Goal: Transaction & Acquisition: Obtain resource

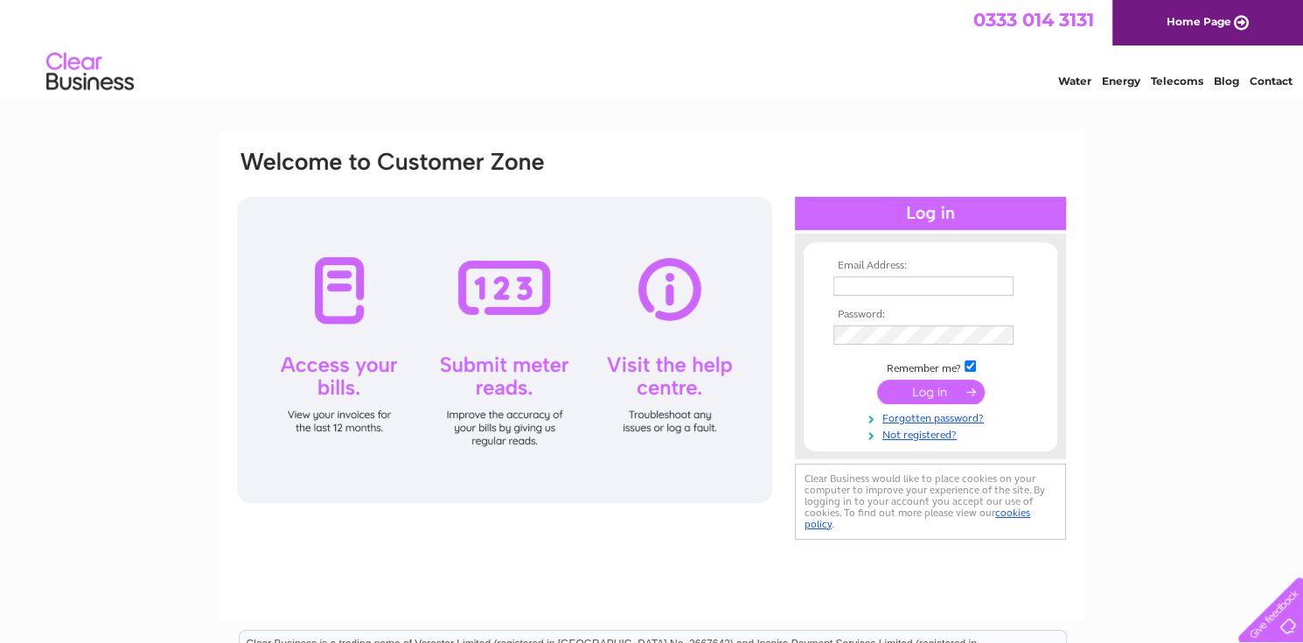
type input "[PERSON_NAME][EMAIL_ADDRESS][DOMAIN_NAME]"
click at [929, 394] on input "submit" at bounding box center [931, 392] width 108 height 24
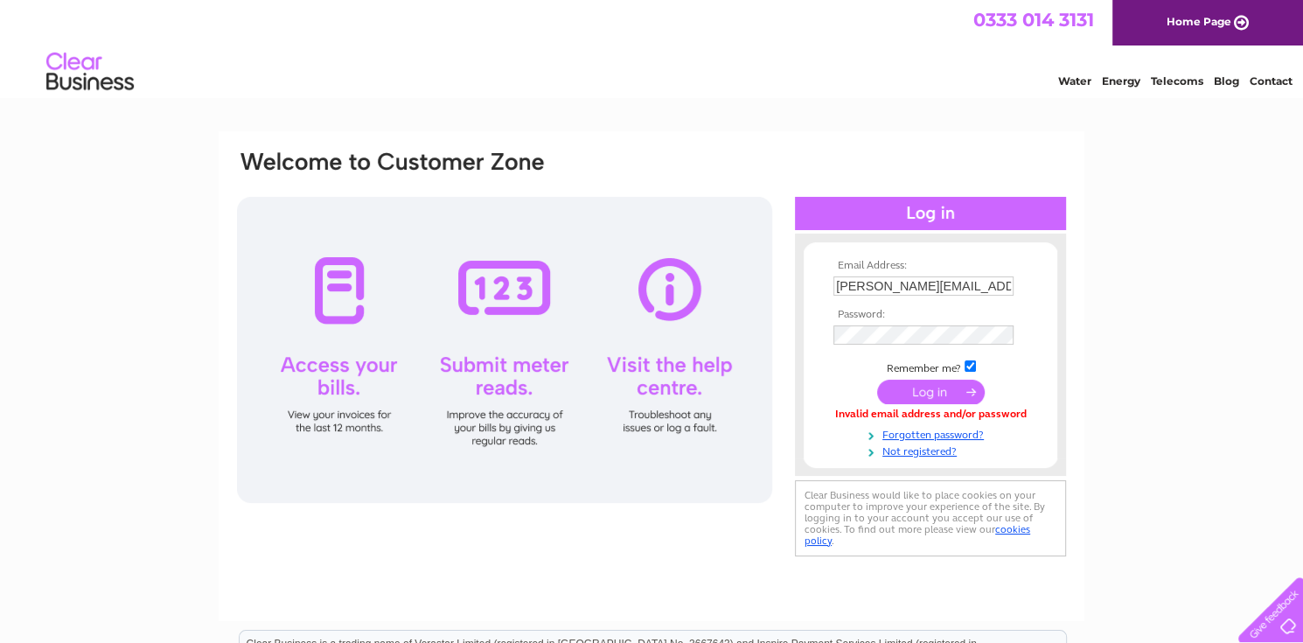
click at [927, 394] on input "submit" at bounding box center [931, 392] width 108 height 24
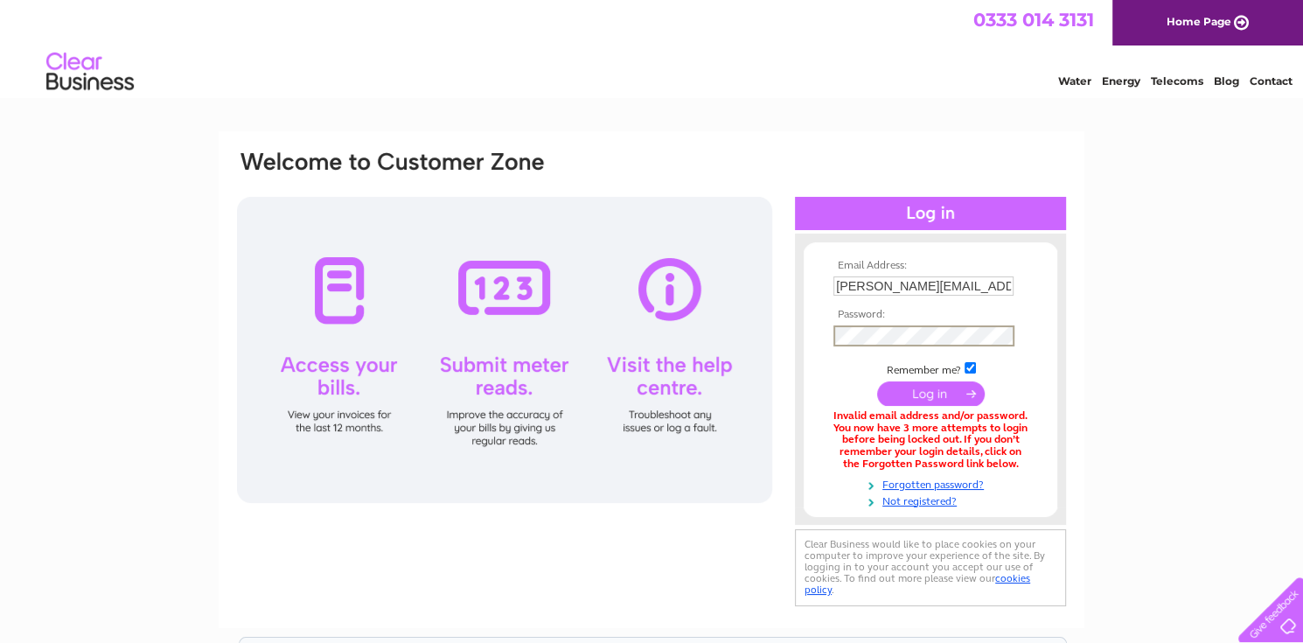
click at [815, 332] on form "Email Address: john@mullaghmorebakery.com Password:" at bounding box center [931, 383] width 254 height 247
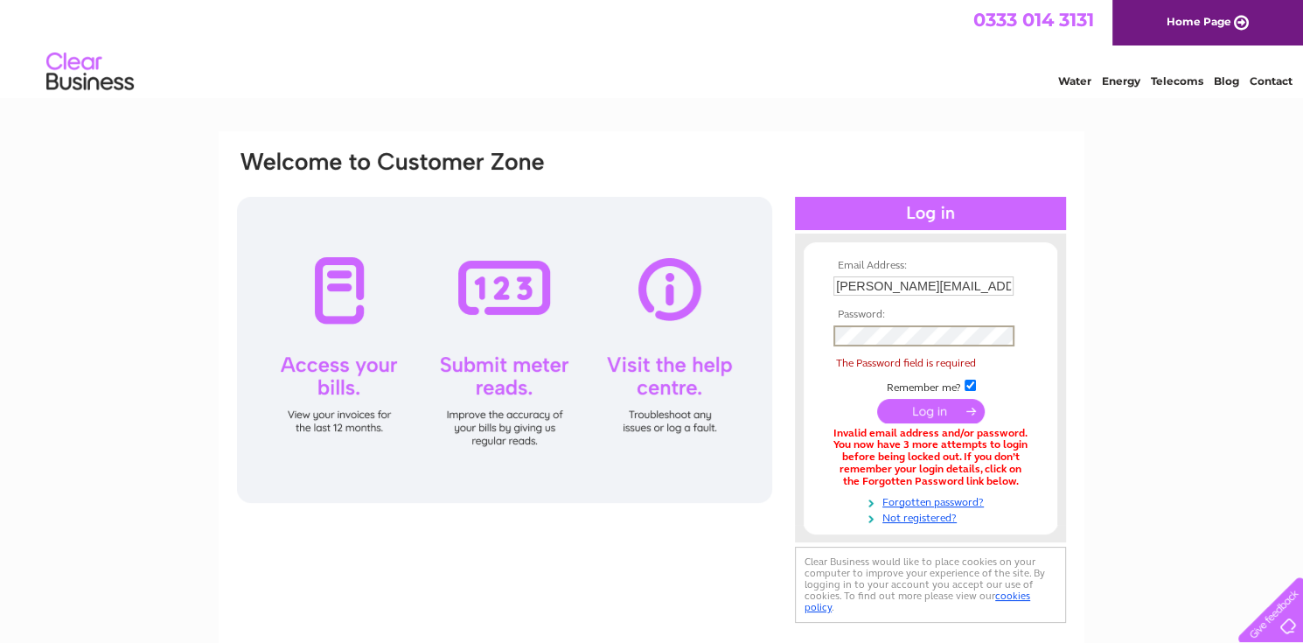
click at [841, 335] on td at bounding box center [930, 336] width 203 height 30
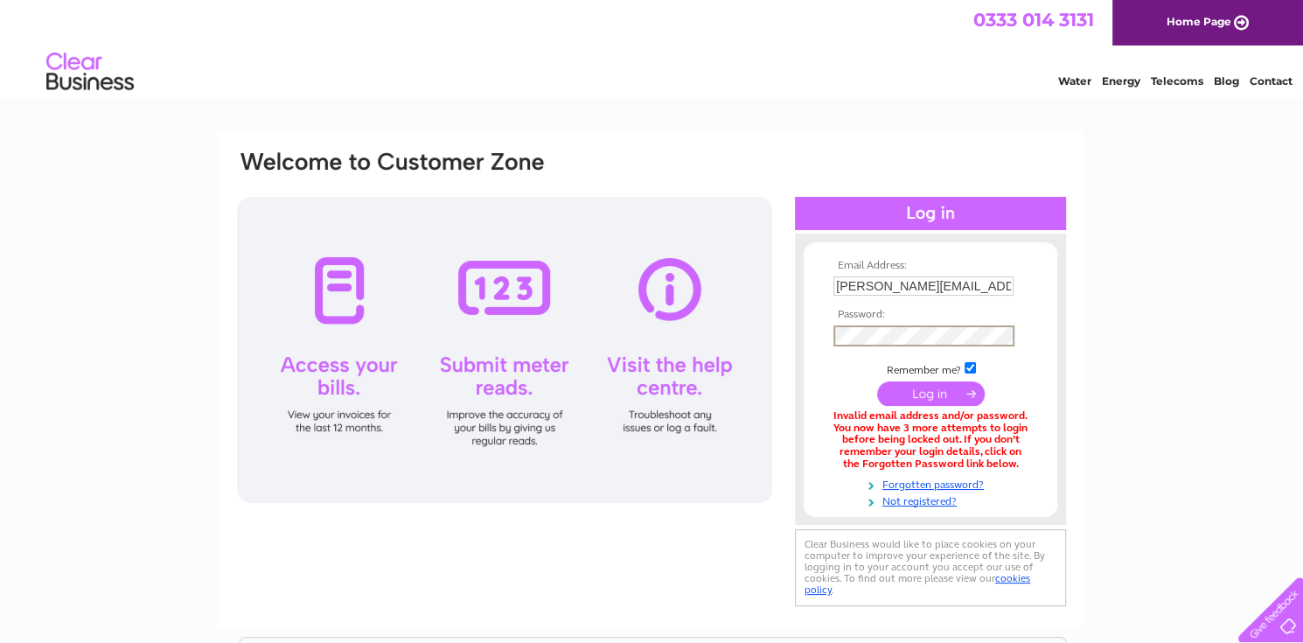
click at [877, 381] on input "submit" at bounding box center [931, 393] width 108 height 24
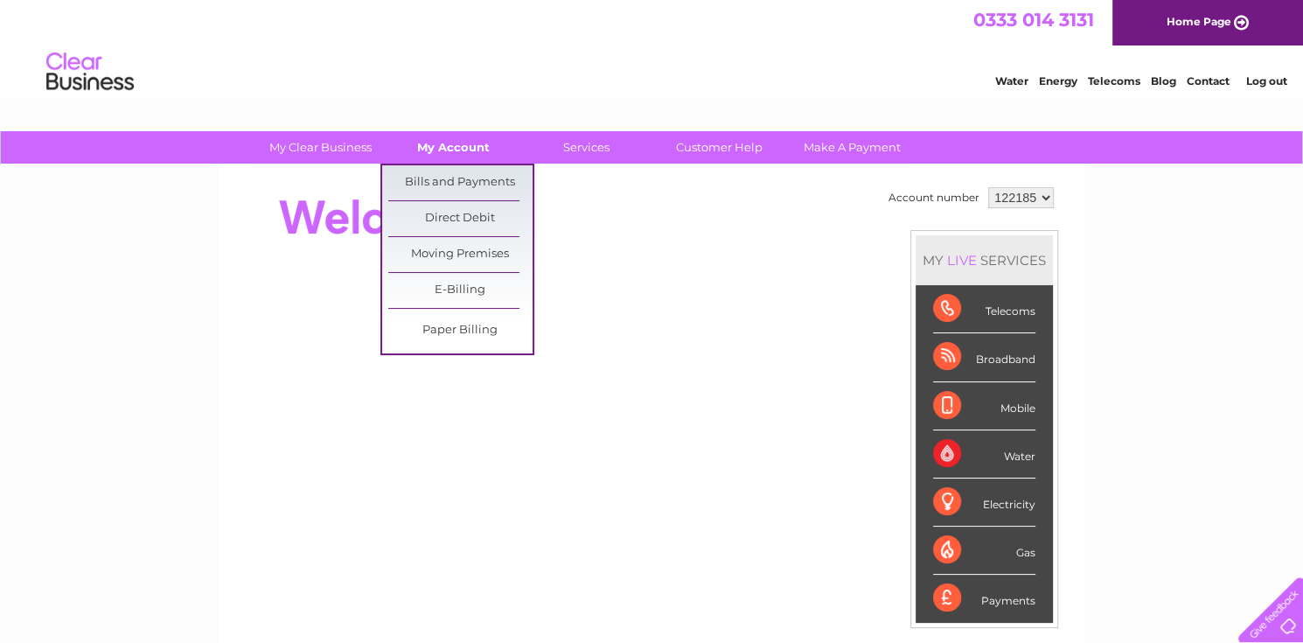
click at [468, 146] on link "My Account" at bounding box center [453, 147] width 144 height 32
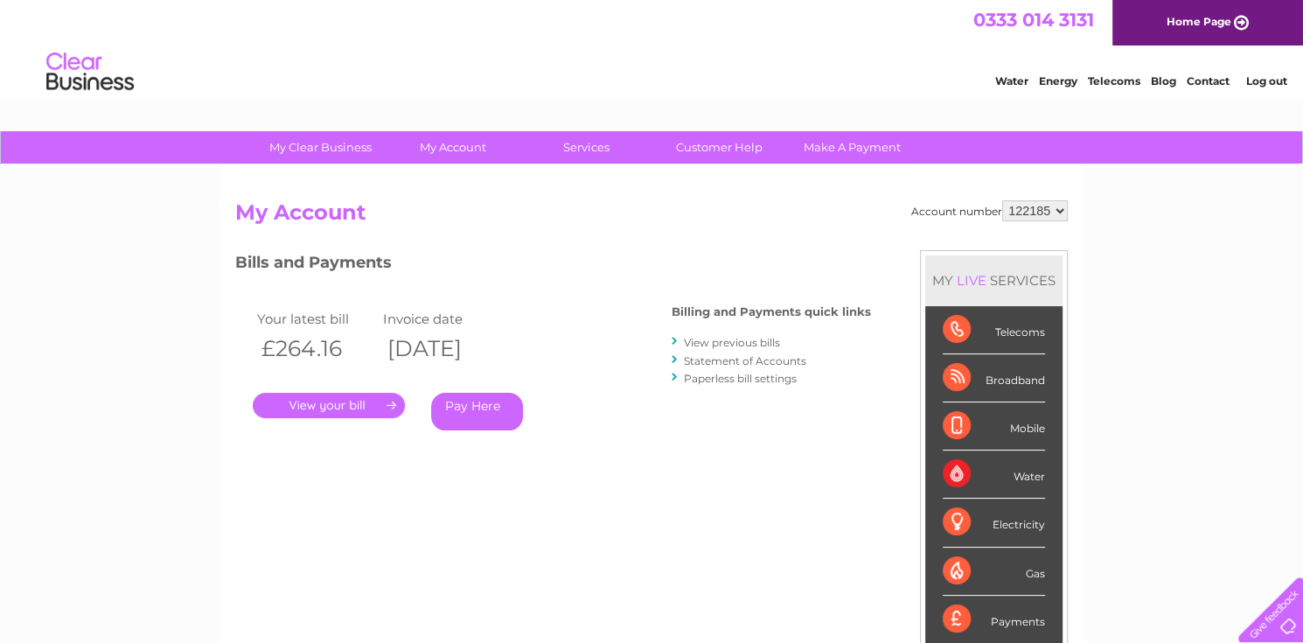
click at [353, 403] on link "." at bounding box center [329, 405] width 152 height 25
click at [341, 404] on link "." at bounding box center [329, 405] width 152 height 25
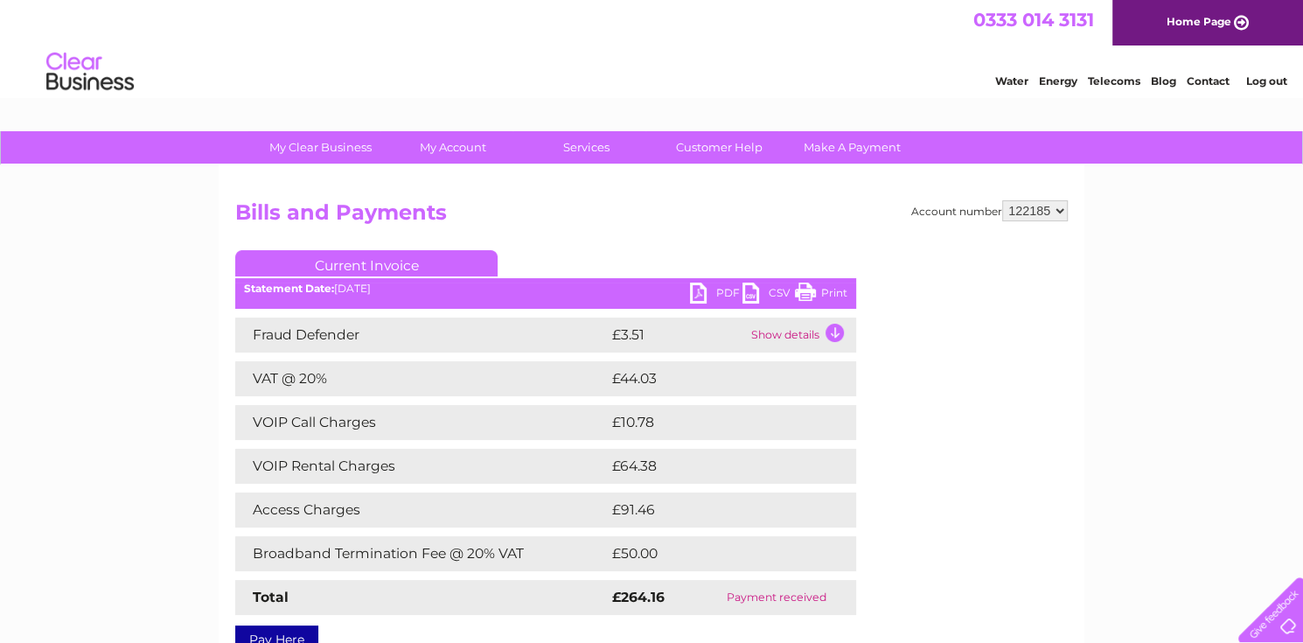
click at [728, 291] on link "PDF" at bounding box center [716, 294] width 52 height 25
click at [1132, 268] on div "My Clear Business Login Details My Details My Preferences Link Account My Accou…" at bounding box center [651, 547] width 1303 height 833
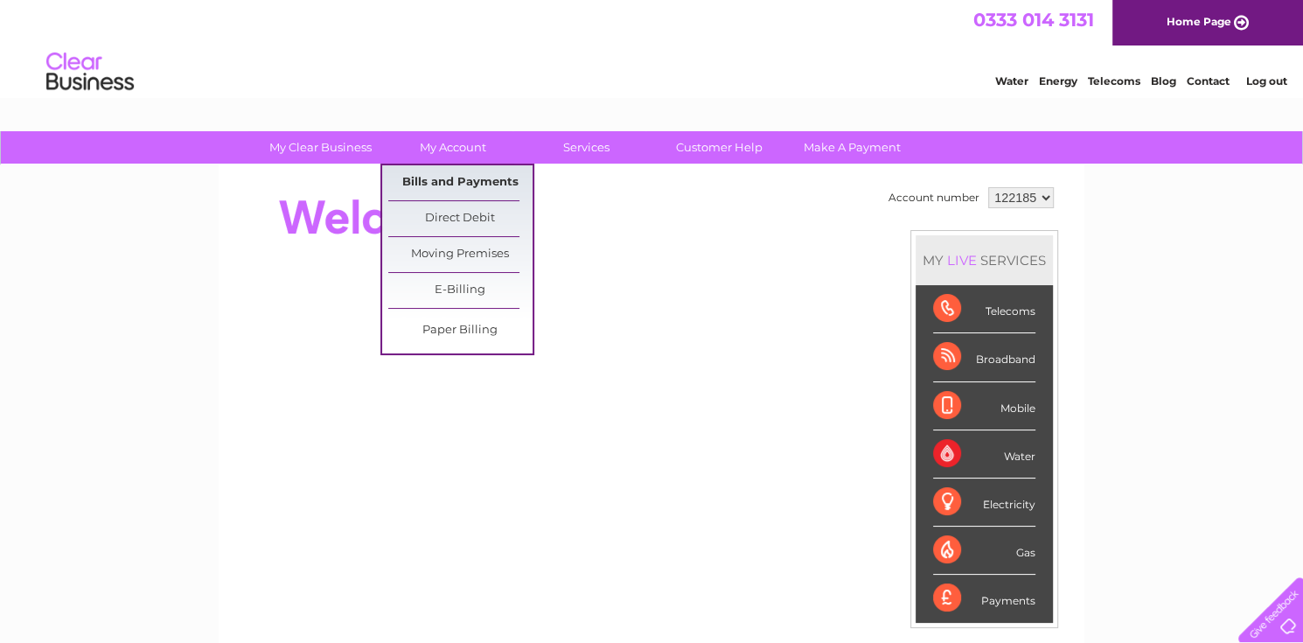
click at [471, 175] on link "Bills and Payments" at bounding box center [460, 182] width 144 height 35
click at [470, 178] on link "Bills and Payments" at bounding box center [460, 182] width 144 height 35
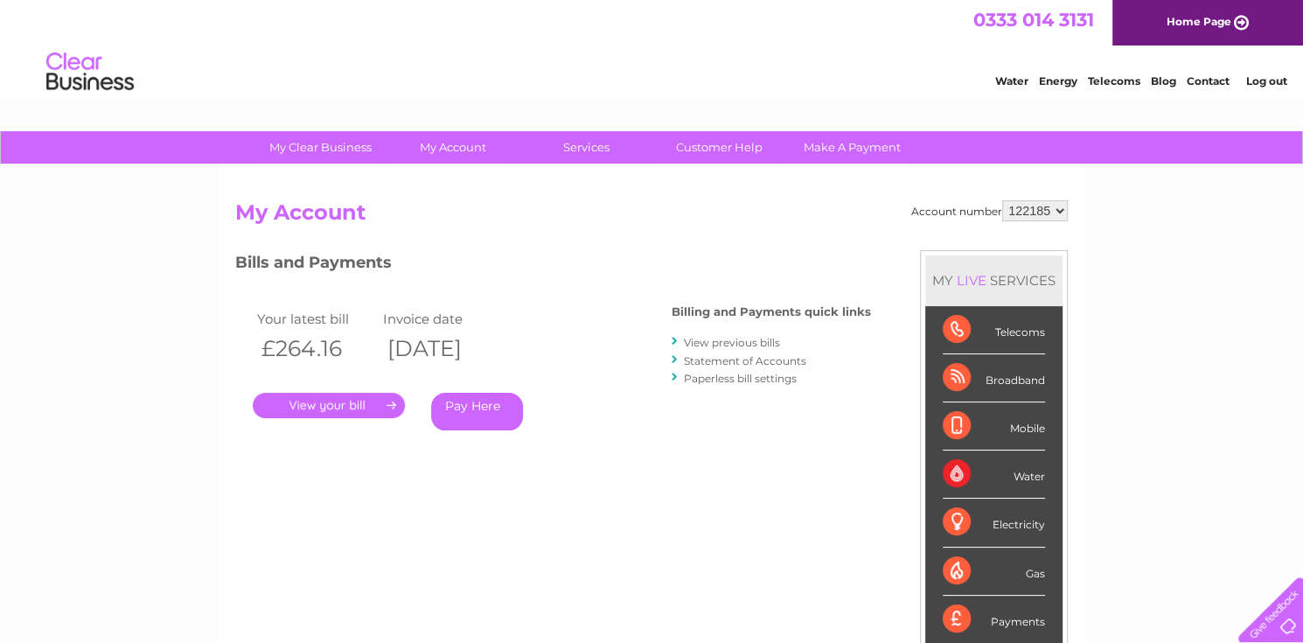
click at [345, 407] on link "." at bounding box center [329, 405] width 152 height 25
click at [349, 401] on link "." at bounding box center [329, 405] width 152 height 25
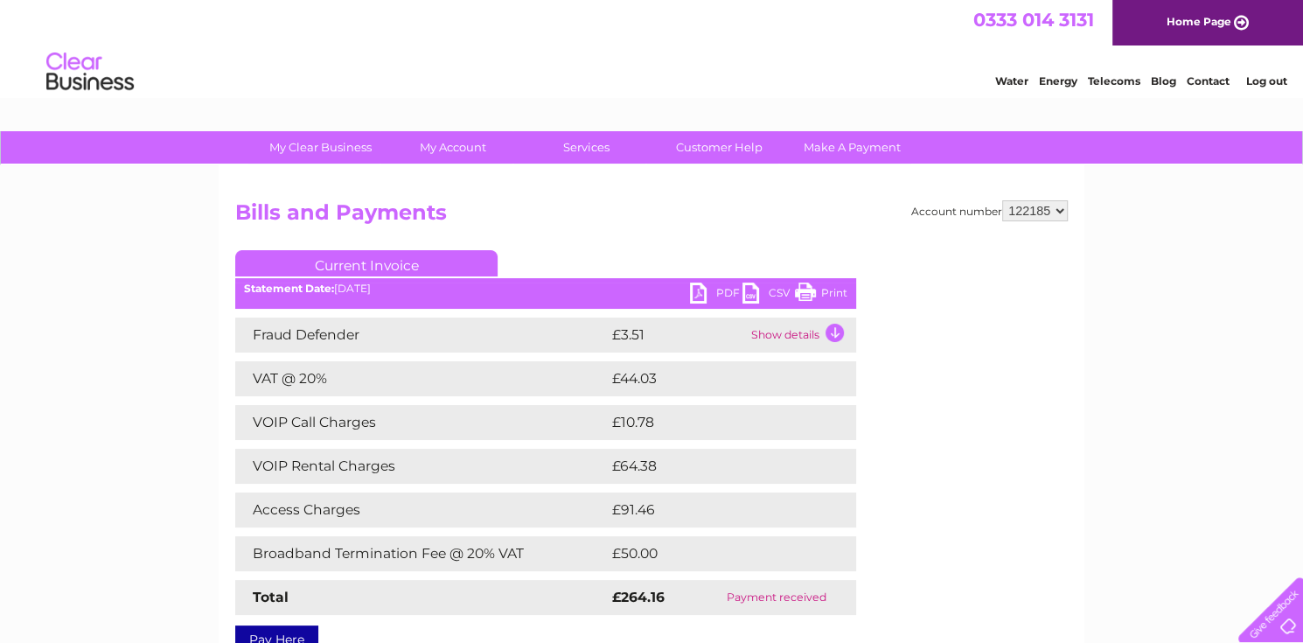
click at [711, 293] on link "PDF" at bounding box center [716, 294] width 52 height 25
click at [710, 291] on link "PDF" at bounding box center [716, 294] width 52 height 25
